Goal: Entertainment & Leisure: Consume media (video, audio)

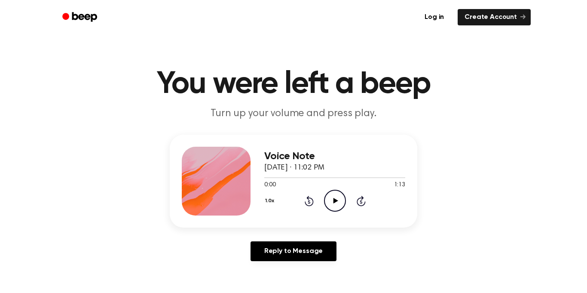
click at [342, 205] on icon "Play Audio" at bounding box center [335, 200] width 22 height 22
click at [337, 206] on icon "Pause Audio" at bounding box center [335, 200] width 22 height 22
click at [348, 205] on div "1.0x Rewind 5 seconds Play Audio Skip 5 seconds" at bounding box center [334, 200] width 141 height 22
click at [342, 202] on icon "Play Audio" at bounding box center [335, 200] width 22 height 22
click at [342, 202] on icon "Pause Audio" at bounding box center [335, 200] width 22 height 22
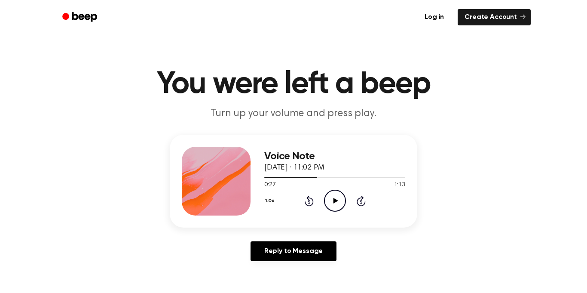
click at [339, 200] on icon "Play Audio" at bounding box center [335, 200] width 22 height 22
click at [305, 176] on div at bounding box center [334, 177] width 141 height 7
click at [331, 201] on icon "Pause Audio" at bounding box center [335, 200] width 22 height 22
click at [342, 200] on icon "Play Audio" at bounding box center [335, 200] width 22 height 22
click at [342, 200] on icon "Pause Audio" at bounding box center [335, 200] width 22 height 22
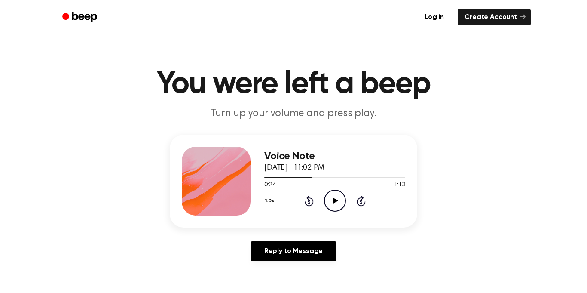
click at [346, 210] on div "1.0x Rewind 5 seconds Play Audio Skip 5 seconds" at bounding box center [334, 200] width 141 height 22
click at [340, 200] on icon "Play Audio" at bounding box center [335, 200] width 22 height 22
click at [343, 201] on icon "Pause Audio" at bounding box center [335, 200] width 22 height 22
click at [338, 202] on icon "Play Audio" at bounding box center [335, 200] width 22 height 22
click at [338, 202] on icon "Pause Audio" at bounding box center [335, 200] width 22 height 22
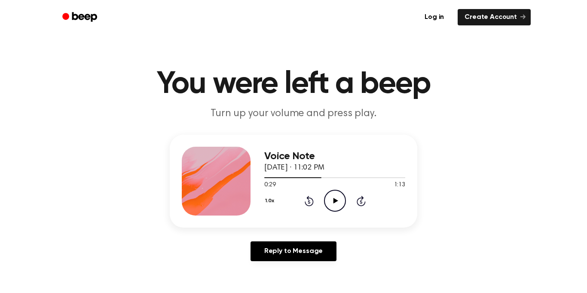
click at [338, 202] on icon "Play Audio" at bounding box center [335, 200] width 22 height 22
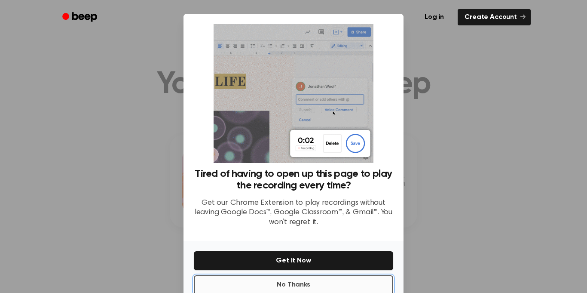
click at [229, 288] on button "No Thanks" at bounding box center [293, 284] width 199 height 19
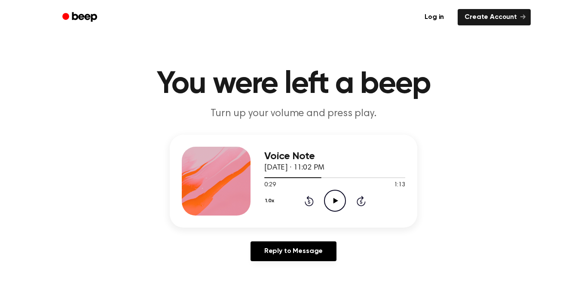
click at [334, 208] on icon "Play Audio" at bounding box center [335, 200] width 22 height 22
click at [334, 208] on icon "Pause Audio" at bounding box center [335, 200] width 22 height 22
click at [336, 201] on icon at bounding box center [335, 201] width 5 height 6
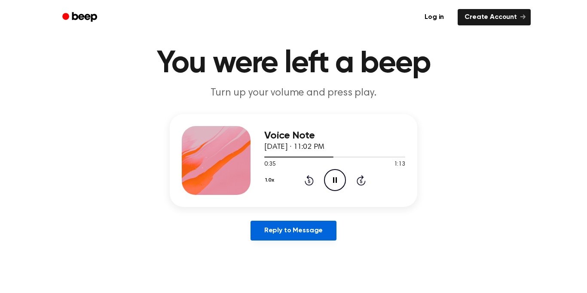
scroll to position [47, 0]
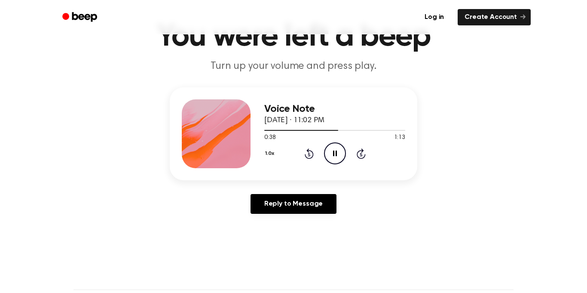
click at [337, 160] on icon "Pause Audio" at bounding box center [335, 153] width 22 height 22
click at [314, 156] on div "1.0x Rewind 5 seconds Play Audio Skip 5 seconds" at bounding box center [334, 153] width 141 height 22
click at [310, 157] on icon "Rewind 5 seconds" at bounding box center [308, 153] width 9 height 11
click at [324, 159] on icon "Play Audio" at bounding box center [335, 153] width 22 height 22
click at [332, 152] on icon "Pause Audio" at bounding box center [335, 153] width 22 height 22
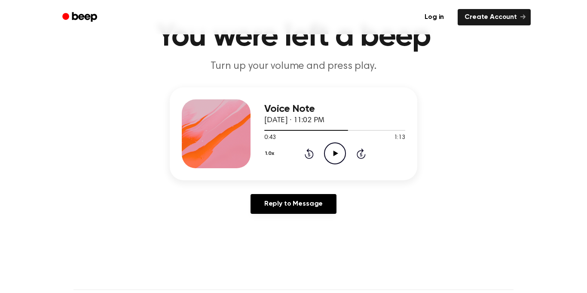
click at [337, 162] on icon "Play Audio" at bounding box center [335, 153] width 22 height 22
click at [308, 159] on icon "Rewind 5 seconds" at bounding box center [308, 153] width 9 height 11
click at [327, 156] on icon "Pause Audio" at bounding box center [335, 153] width 22 height 22
click at [311, 155] on icon "Rewind 5 seconds" at bounding box center [308, 153] width 9 height 11
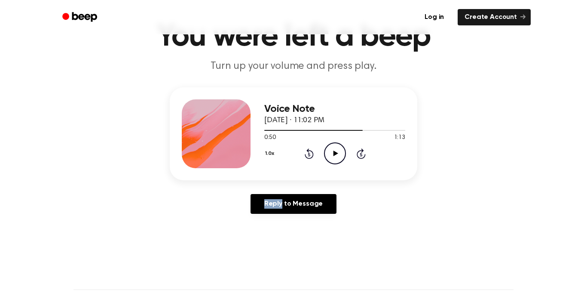
drag, startPoint x: 311, startPoint y: 155, endPoint x: 311, endPoint y: 161, distance: 6.5
click at [311, 160] on div "1.0x Rewind 5 seconds Play Audio Skip 5 seconds" at bounding box center [334, 153] width 141 height 22
click at [337, 156] on icon "Play Audio" at bounding box center [335, 153] width 22 height 22
click at [295, 132] on div at bounding box center [334, 129] width 141 height 7
click at [332, 158] on icon "Pause Audio" at bounding box center [335, 153] width 22 height 22
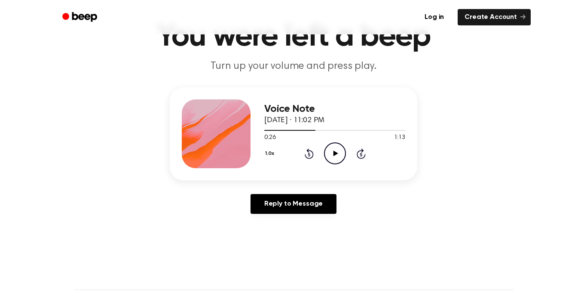
click at [336, 150] on icon "Play Audio" at bounding box center [335, 153] width 22 height 22
click at [332, 150] on icon "Pause Audio" at bounding box center [335, 153] width 22 height 22
click at [324, 168] on div "Voice Note [DATE] · 11:02 PM 0:30 1:13 Your browser does not support the [objec…" at bounding box center [293, 133] width 247 height 93
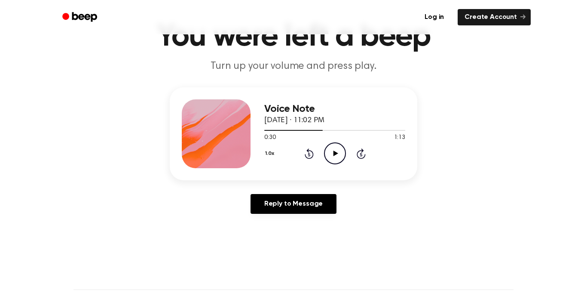
click at [303, 171] on div "Voice Note [DATE] · 11:02 PM 0:30 1:13 Your browser does not support the [objec…" at bounding box center [293, 133] width 247 height 93
click at [312, 154] on icon at bounding box center [309, 153] width 9 height 10
click at [312, 153] on icon at bounding box center [309, 153] width 9 height 10
click at [344, 144] on icon "Play Audio" at bounding box center [335, 153] width 22 height 22
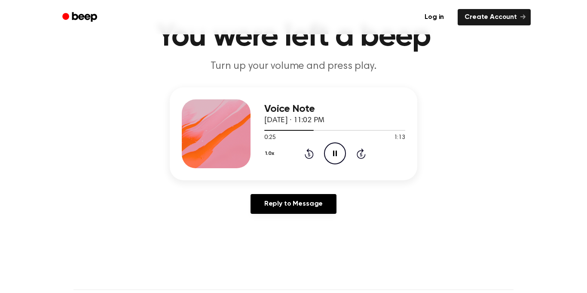
click at [324, 158] on icon "Pause Audio" at bounding box center [335, 153] width 22 height 22
click at [342, 148] on icon "Play Audio" at bounding box center [335, 153] width 22 height 22
click at [336, 151] on icon at bounding box center [335, 153] width 4 height 6
click at [313, 154] on div "1.0x Rewind 5 seconds Play Audio Skip 5 seconds" at bounding box center [334, 153] width 141 height 22
click at [305, 155] on icon at bounding box center [309, 153] width 9 height 10
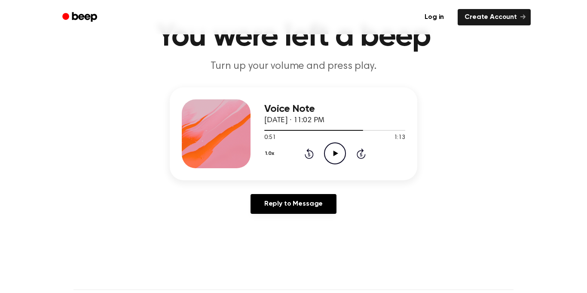
click at [305, 158] on icon "Rewind 5 seconds" at bounding box center [308, 153] width 9 height 11
click at [337, 155] on icon "Play Audio" at bounding box center [335, 153] width 22 height 22
click at [326, 155] on icon "Pause Audio" at bounding box center [335, 153] width 22 height 22
click at [309, 163] on div "1.0x Rewind 5 seconds Play Audio Skip 5 seconds" at bounding box center [334, 153] width 141 height 22
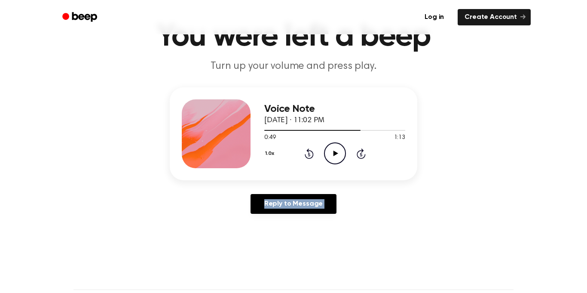
click at [309, 163] on div "1.0x Rewind 5 seconds Play Audio Skip 5 seconds" at bounding box center [334, 153] width 141 height 22
click at [309, 158] on icon at bounding box center [309, 153] width 9 height 10
click at [256, 178] on div "Voice Note [DATE] · 11:02 PM 0:34 1:13 Your browser does not support the [objec…" at bounding box center [293, 133] width 247 height 93
